Goal: Task Accomplishment & Management: Complete application form

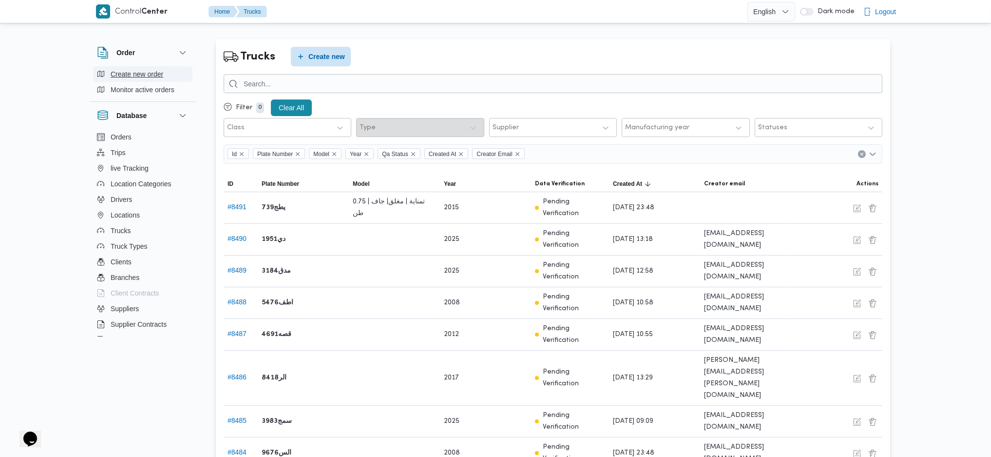
click at [141, 73] on span "Create new order" at bounding box center [137, 74] width 53 height 12
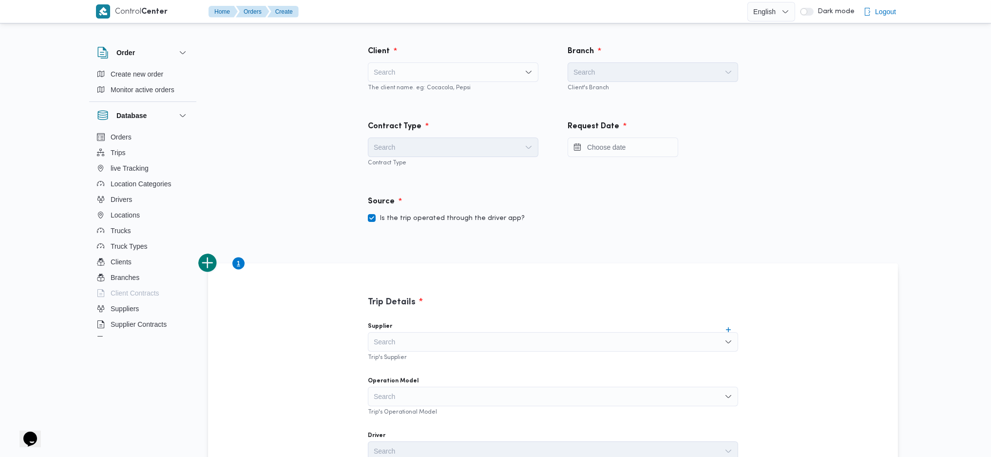
click at [392, 71] on div "Search" at bounding box center [453, 71] width 171 height 19
type input "ي"
type input "dan"
click at [401, 88] on span "Dan one" at bounding box center [458, 90] width 147 height 12
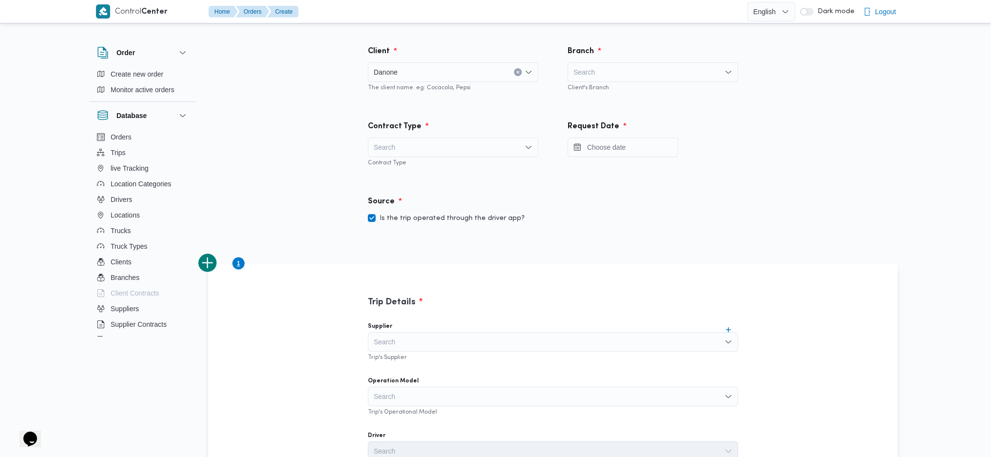
click at [616, 78] on div "Search" at bounding box center [653, 71] width 171 height 19
type input "ev"
click at [614, 88] on span "ايفرست - السادس من اكتوبر" at bounding box center [658, 90] width 147 height 12
click at [450, 145] on div "Search" at bounding box center [453, 146] width 171 height 19
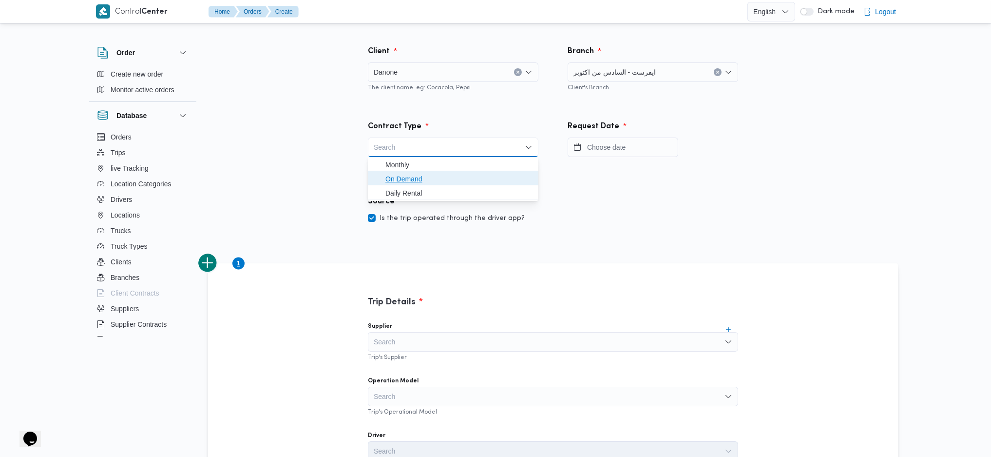
click at [437, 174] on span "On Demand" at bounding box center [458, 179] width 147 height 12
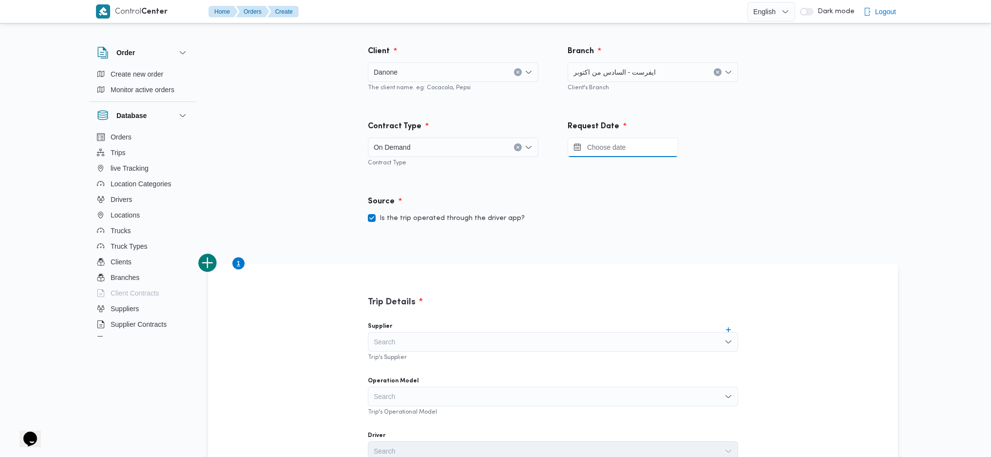
click at [649, 147] on input "Press the down key to open a popover containing a calendar." at bounding box center [623, 146] width 111 height 19
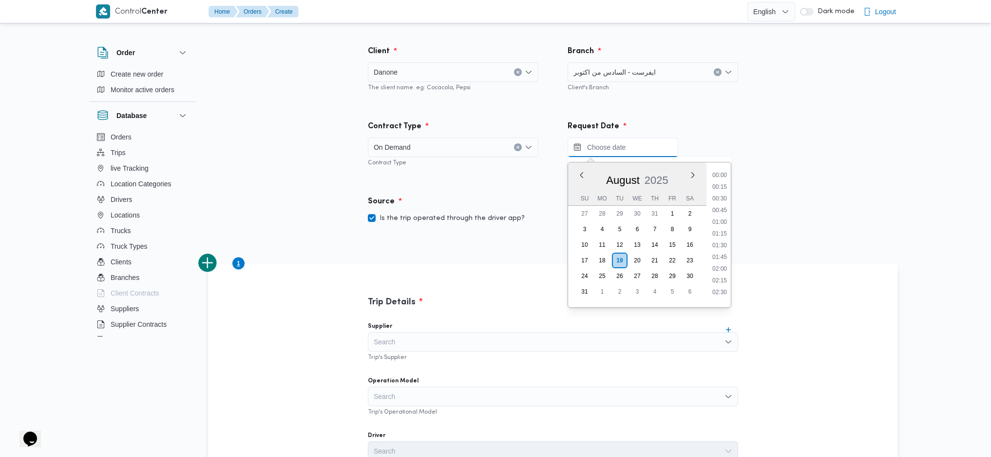
scroll to position [625, 0]
click at [595, 171] on div "August 2025" at bounding box center [637, 178] width 138 height 25
click at [442, 217] on label "Is the trip operated through the driver app?" at bounding box center [446, 218] width 157 height 12
checkbox input "false"
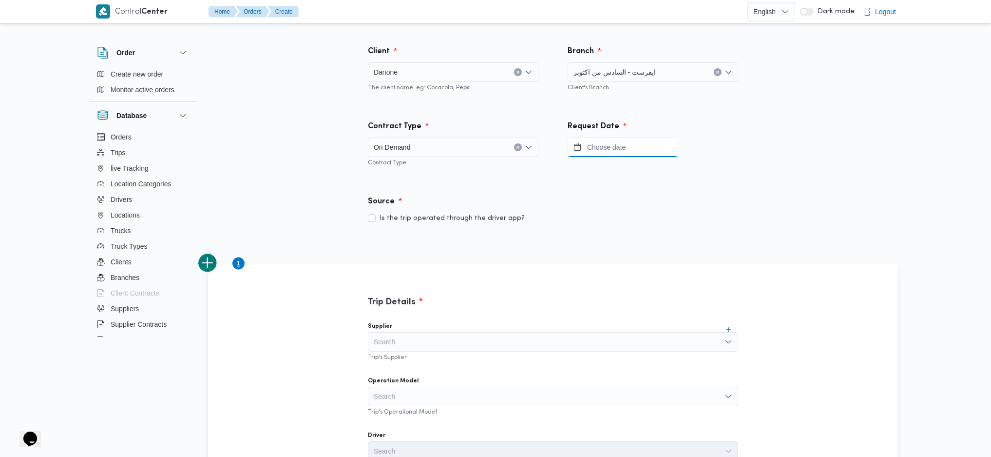
click at [609, 145] on input "Press the down key to open a popover containing a calendar." at bounding box center [623, 146] width 111 height 19
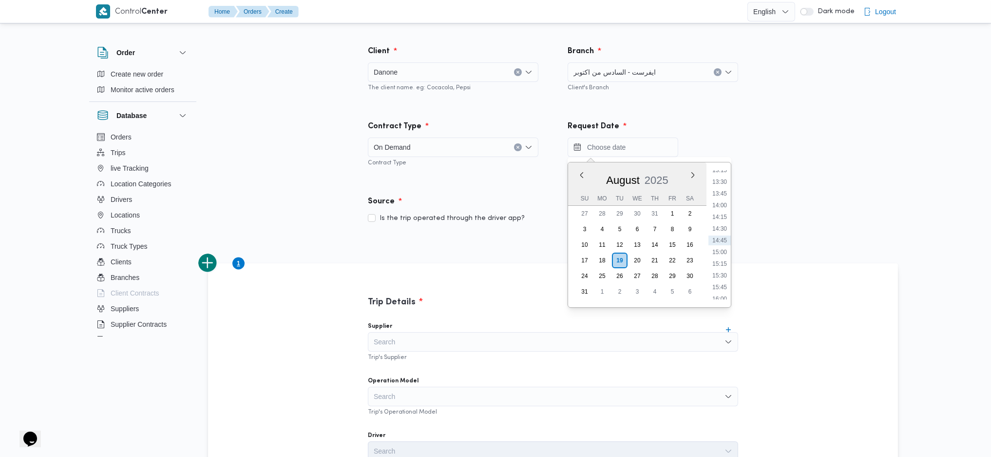
click at [595, 172] on div "August 2025" at bounding box center [637, 178] width 138 height 25
click at [714, 202] on li "14:00" at bounding box center [720, 205] width 22 height 10
type input "19/08/2025 14:00"
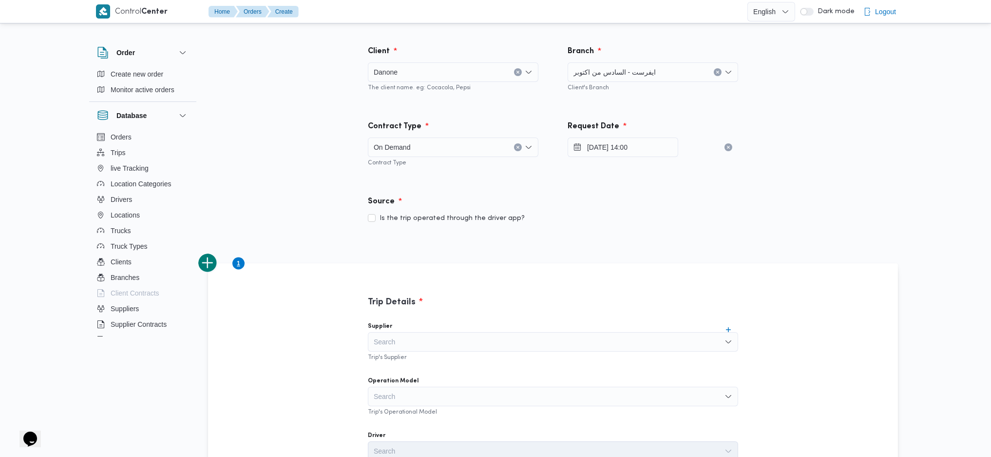
click at [577, 200] on div "Source" at bounding box center [553, 201] width 382 height 23
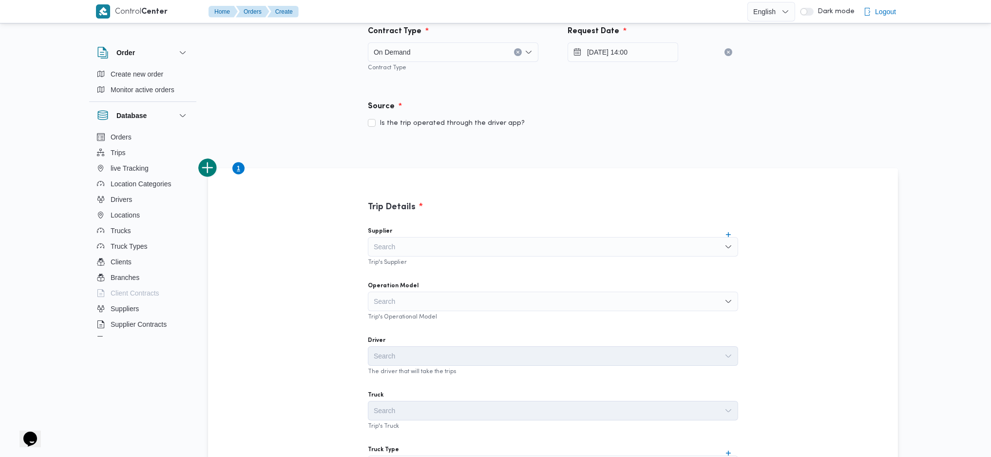
scroll to position [130, 0]
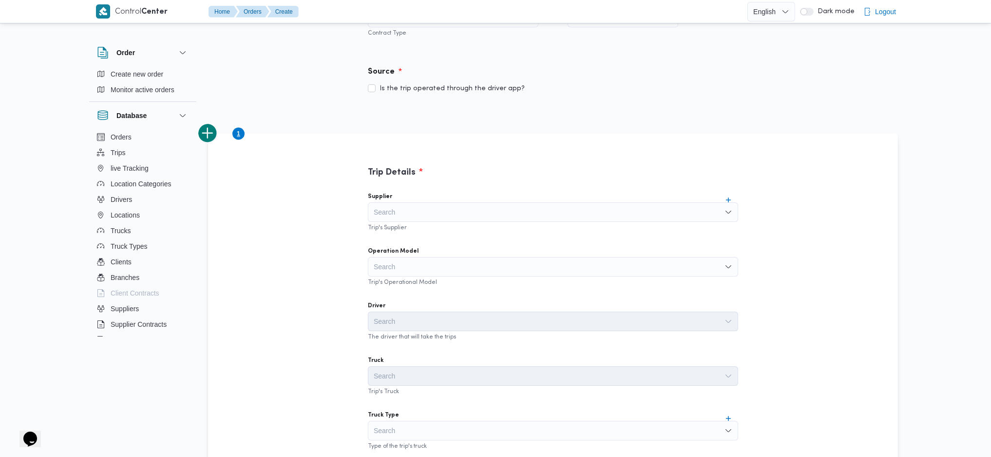
click at [403, 271] on div "Search" at bounding box center [553, 266] width 370 height 19
click at [400, 307] on div "Driver" at bounding box center [553, 306] width 370 height 8
click at [403, 272] on div "Search" at bounding box center [553, 266] width 370 height 19
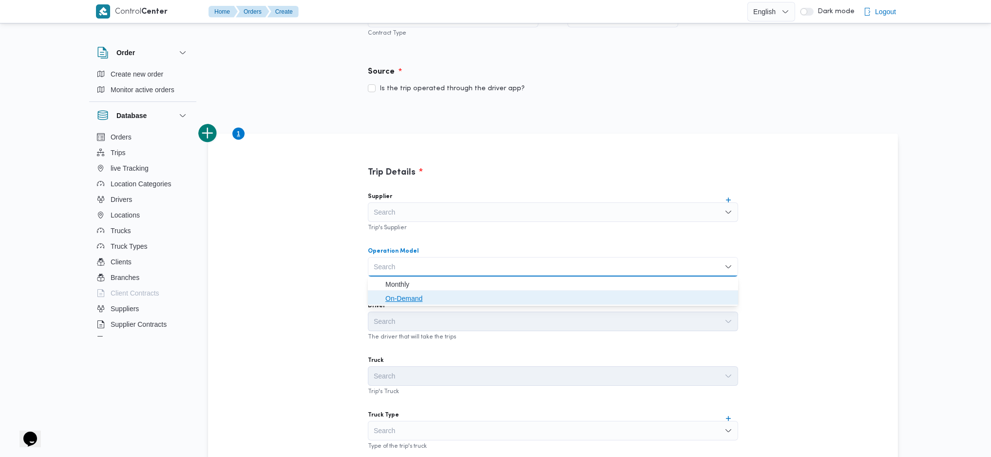
click at [403, 298] on span "On-Demand" at bounding box center [558, 298] width 347 height 12
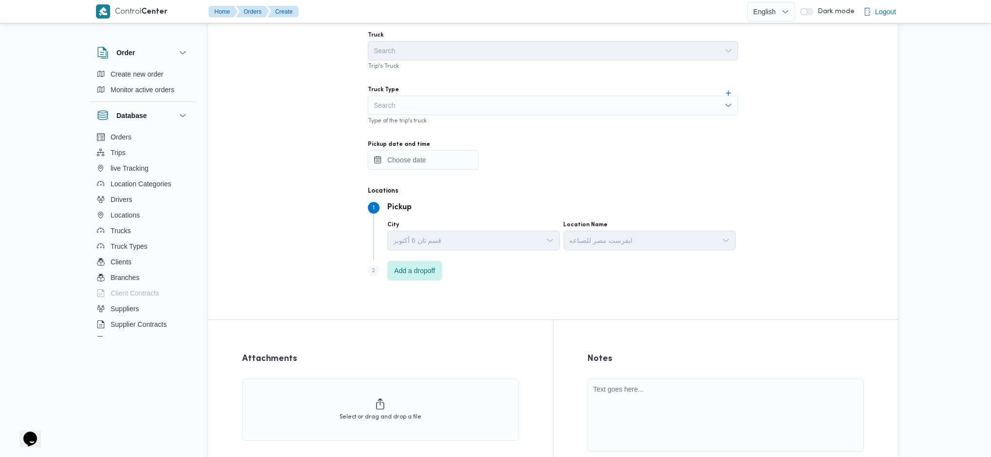
scroll to position [325, 0]
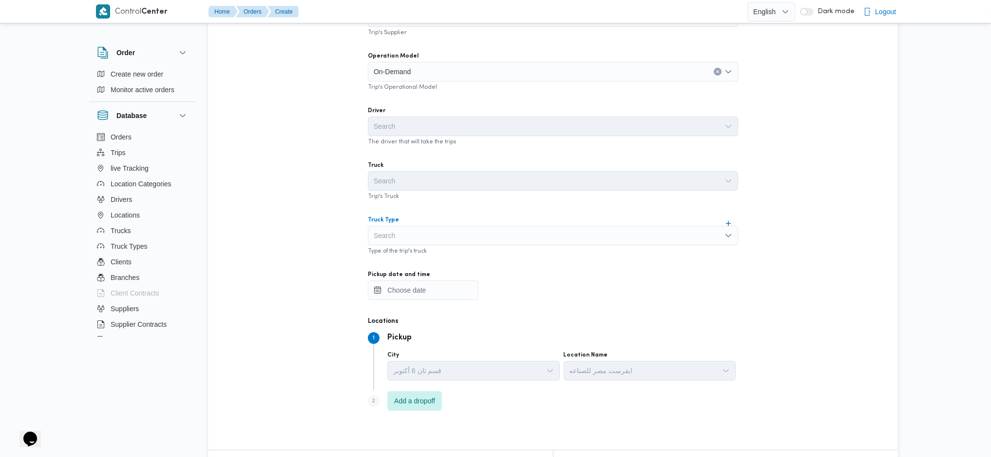
click at [466, 243] on div "Search" at bounding box center [553, 235] width 370 height 19
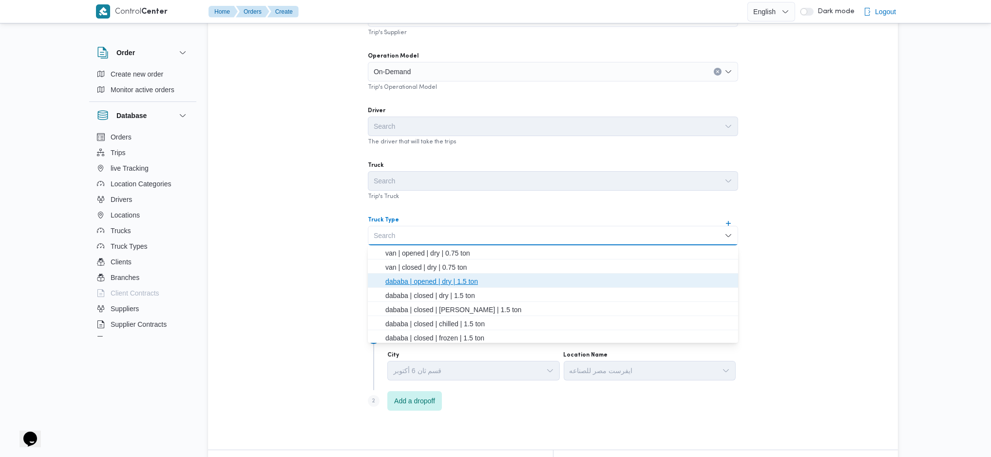
click at [452, 281] on span "dababa | opened | dry | 1.5 ton" at bounding box center [558, 281] width 347 height 12
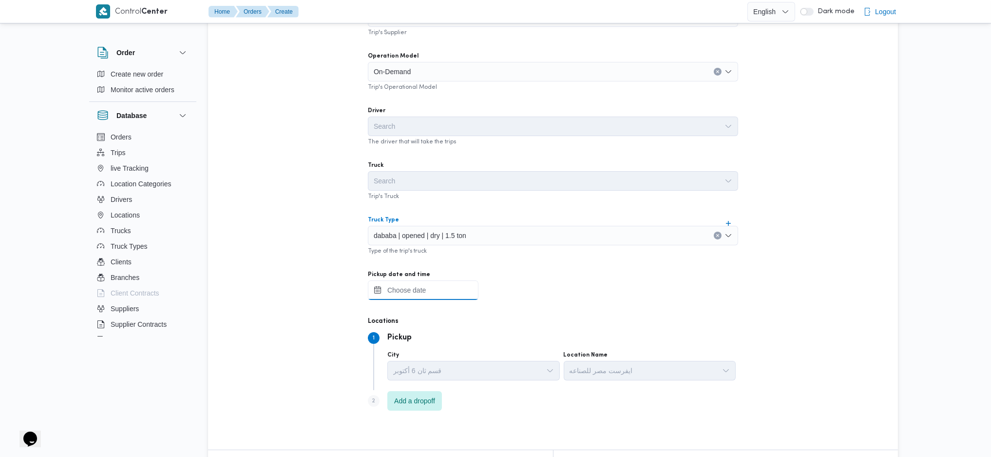
click at [414, 288] on input "Pickup date and time" at bounding box center [423, 289] width 111 height 19
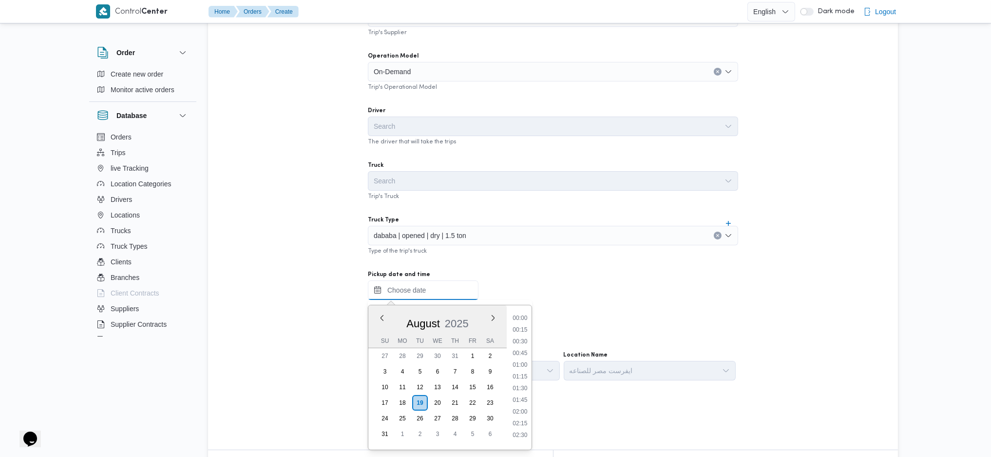
scroll to position [637, 0]
click at [523, 380] on li "15:00" at bounding box center [520, 383] width 23 height 10
type input "19/08/2025 15:00"
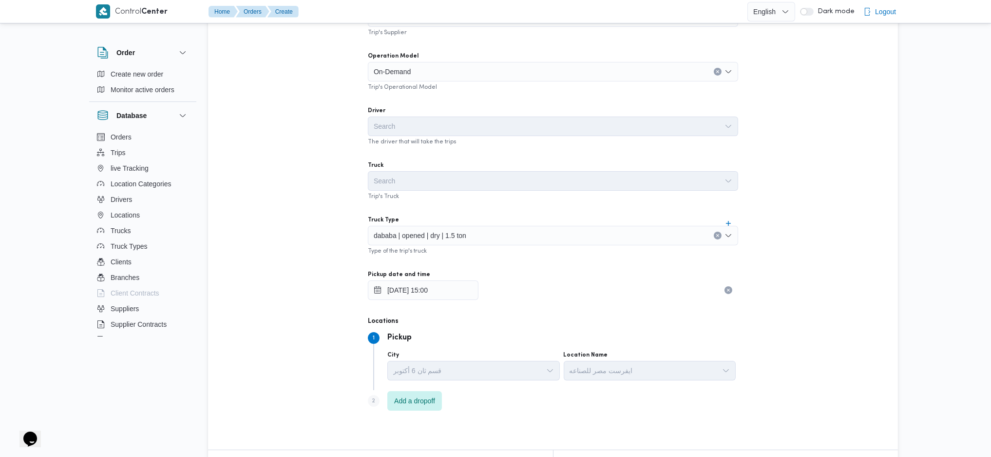
click at [563, 280] on div "19/08/2025 15:00" at bounding box center [553, 289] width 370 height 19
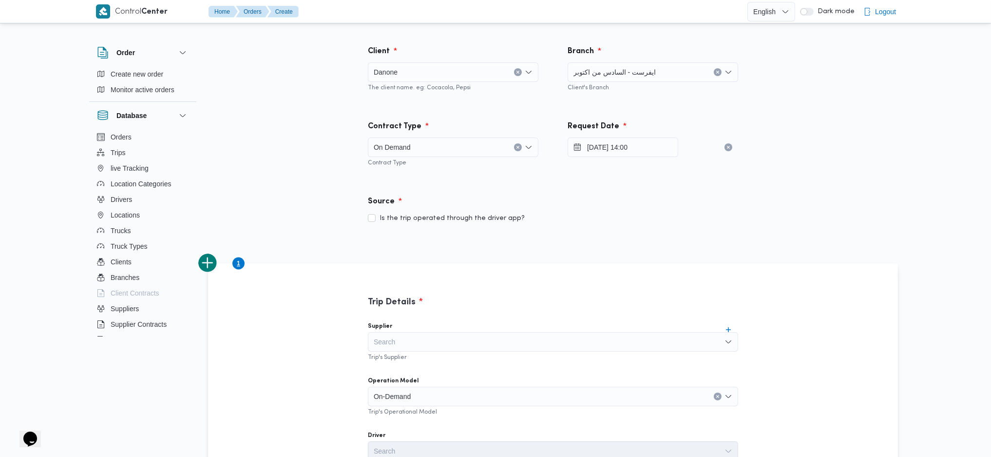
scroll to position [546, 0]
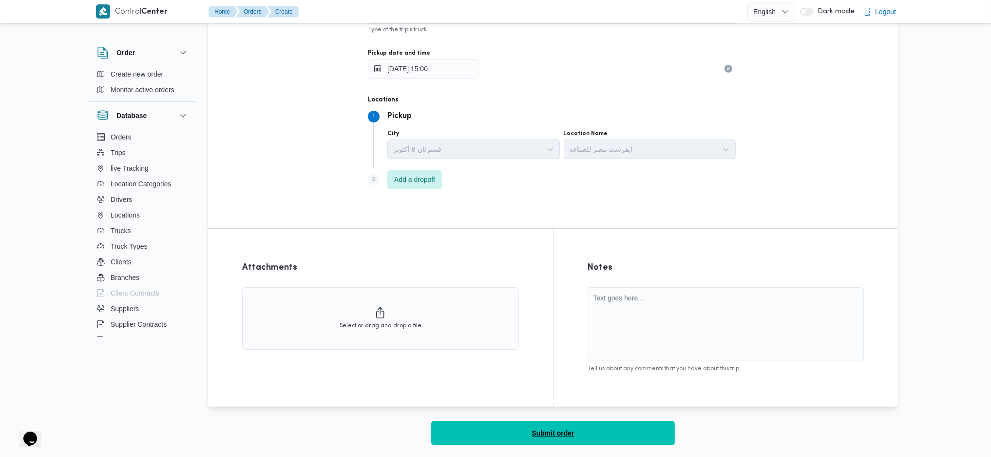
click at [520, 424] on button "Submit order" at bounding box center [553, 433] width 244 height 24
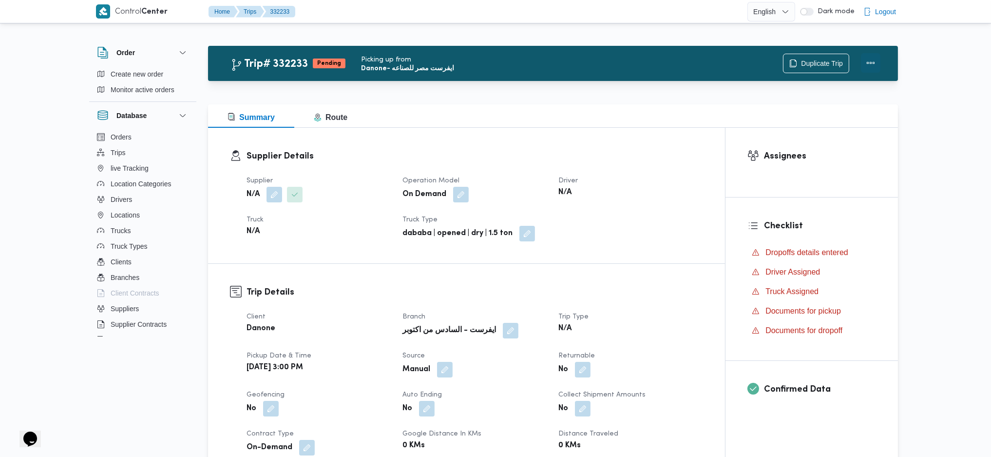
click at [878, 63] on button "Actions" at bounding box center [870, 62] width 19 height 19
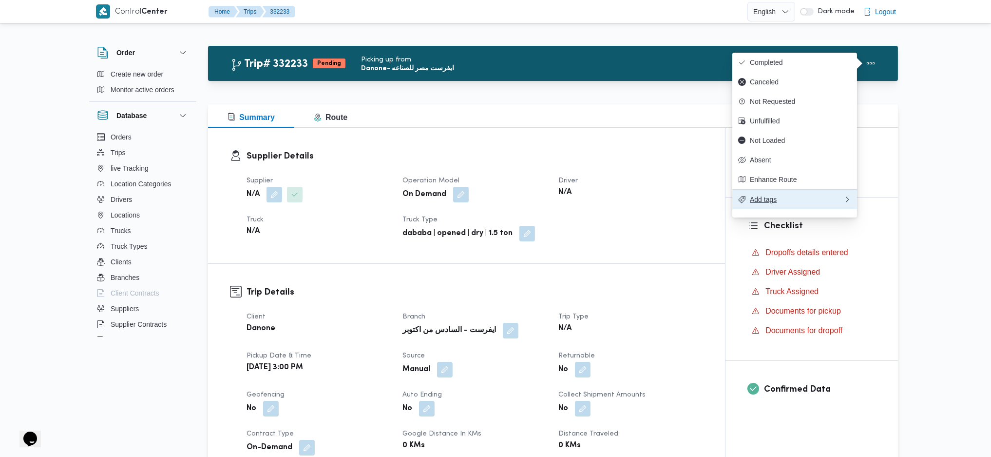
click at [777, 203] on span "Add tags" at bounding box center [797, 199] width 94 height 8
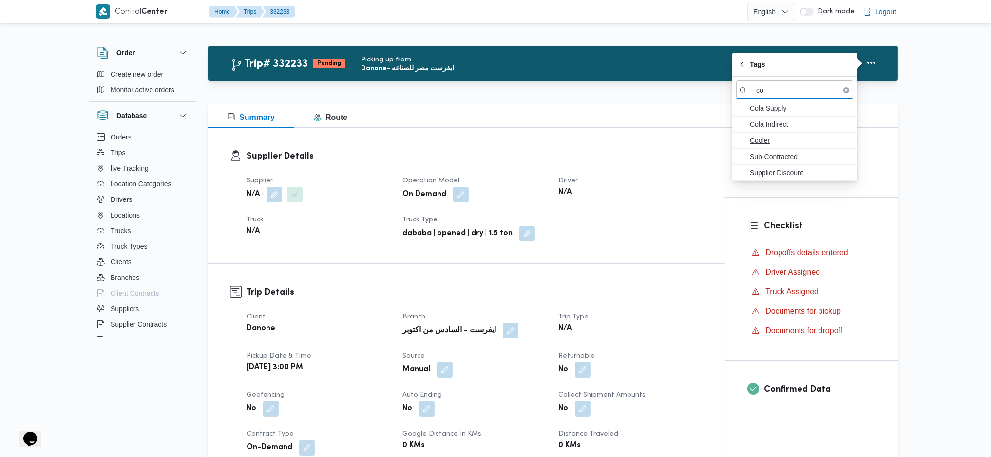
type input "co"
click at [745, 140] on icon "button" at bounding box center [742, 140] width 8 height 8
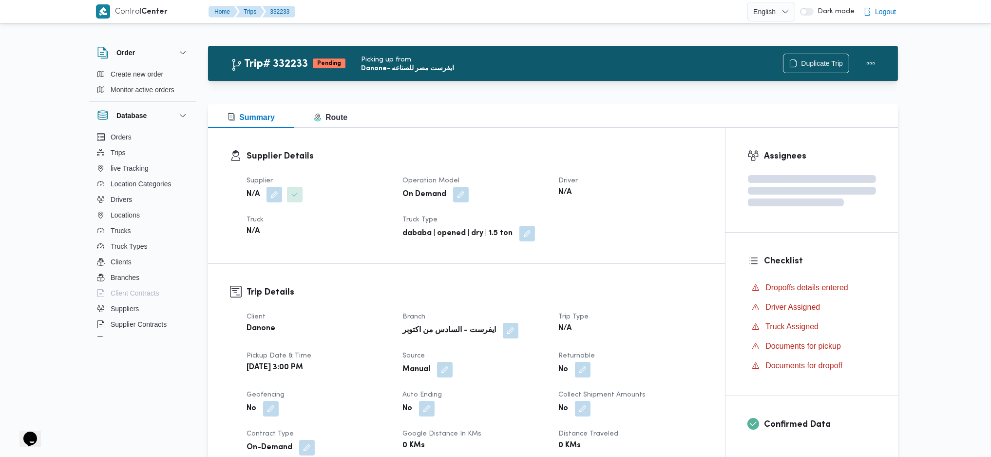
click at [667, 141] on div "Supplier Details Supplier N/A Operation Model On Demand Driver N/A Truck N/A Tr…" at bounding box center [466, 195] width 517 height 135
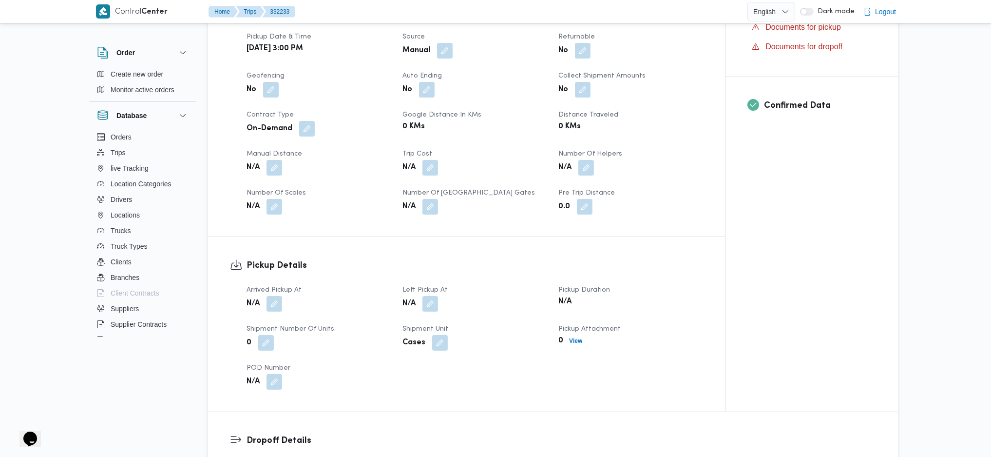
scroll to position [325, 0]
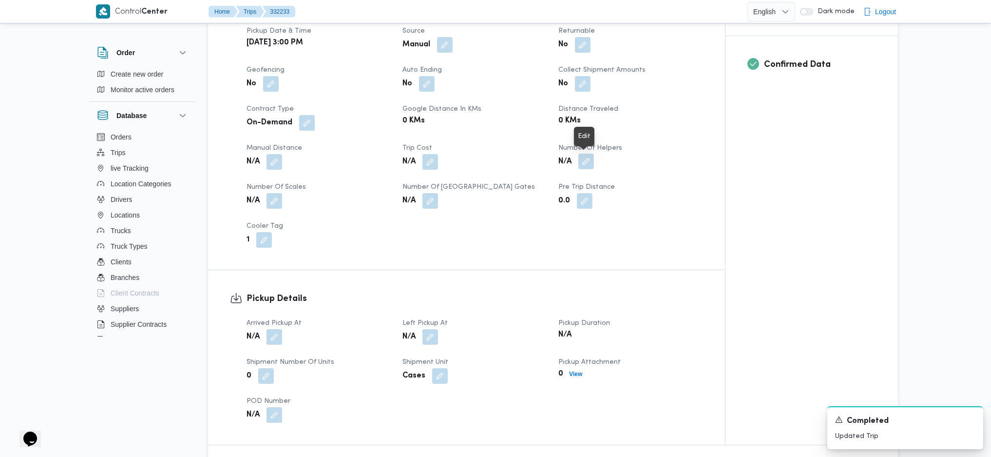
click at [586, 164] on button "button" at bounding box center [586, 162] width 16 height 16
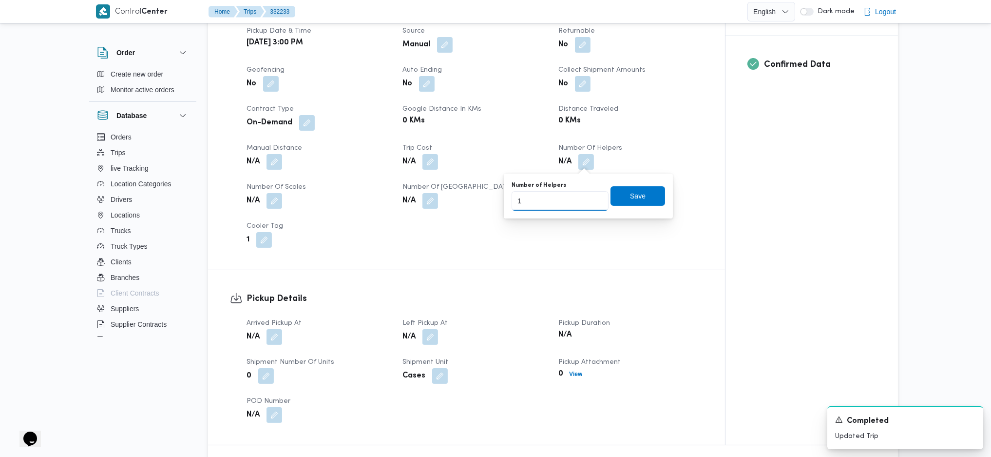
type input "1"
click at [590, 197] on input "1" at bounding box center [560, 200] width 97 height 19
click at [630, 198] on span "Save" at bounding box center [638, 196] width 16 height 12
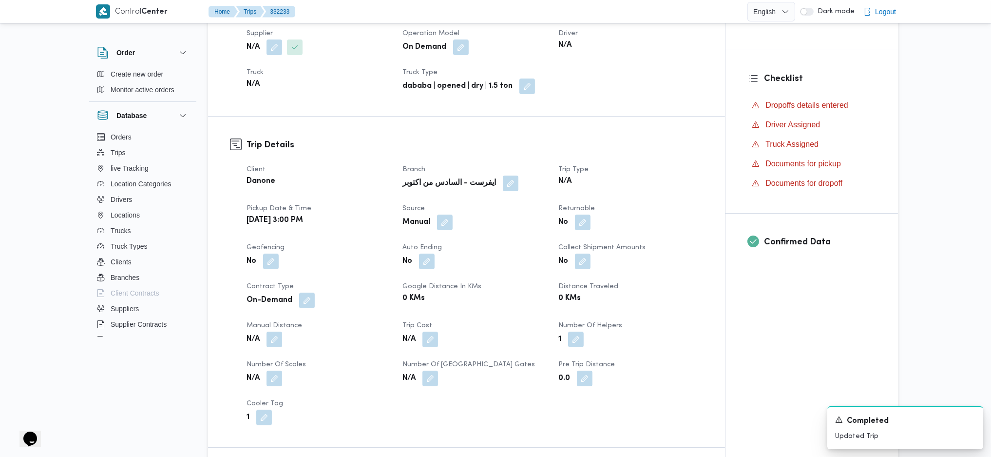
scroll to position [130, 0]
